Goal: Transaction & Acquisition: Subscribe to service/newsletter

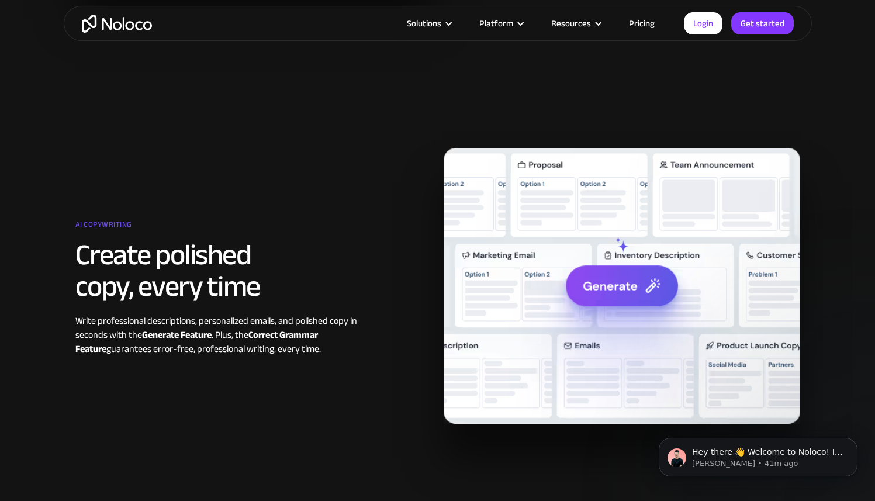
click at [642, 25] on link "Pricing" at bounding box center [641, 23] width 55 height 15
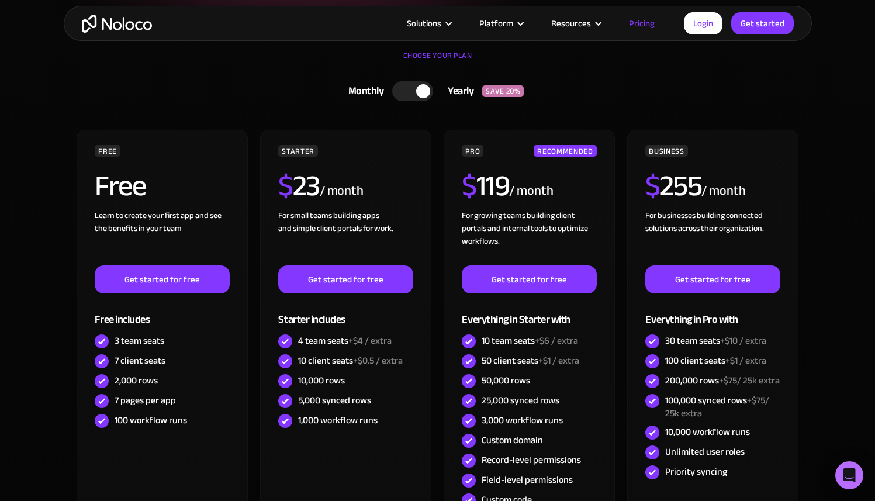
scroll to position [268, 0]
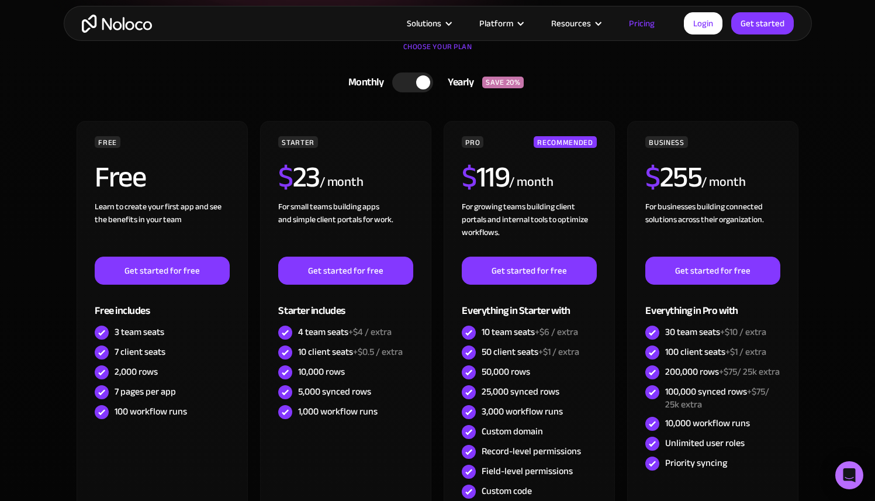
click at [421, 85] on div at bounding box center [423, 82] width 14 height 14
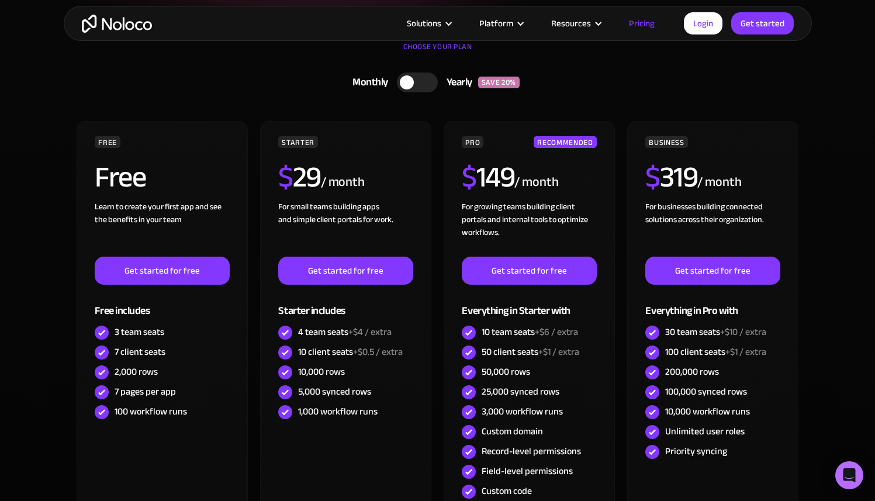
click at [421, 85] on div at bounding box center [417, 82] width 41 height 20
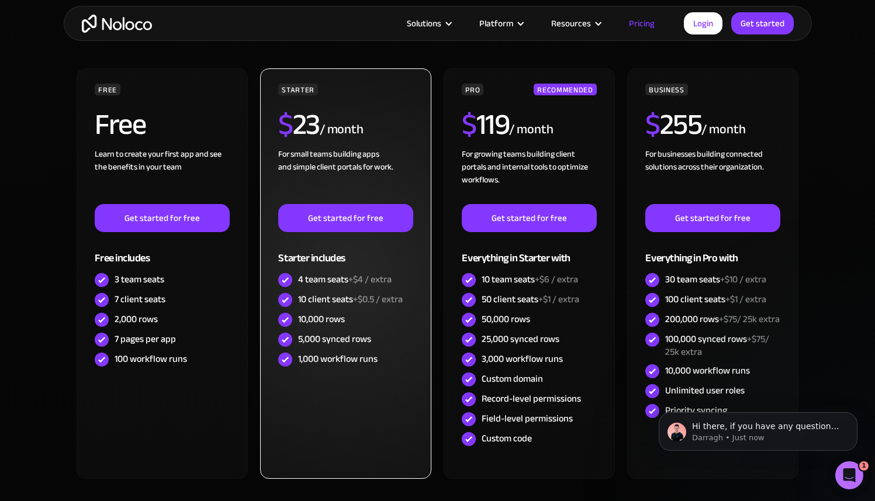
scroll to position [0, 0]
